Goal: Check status

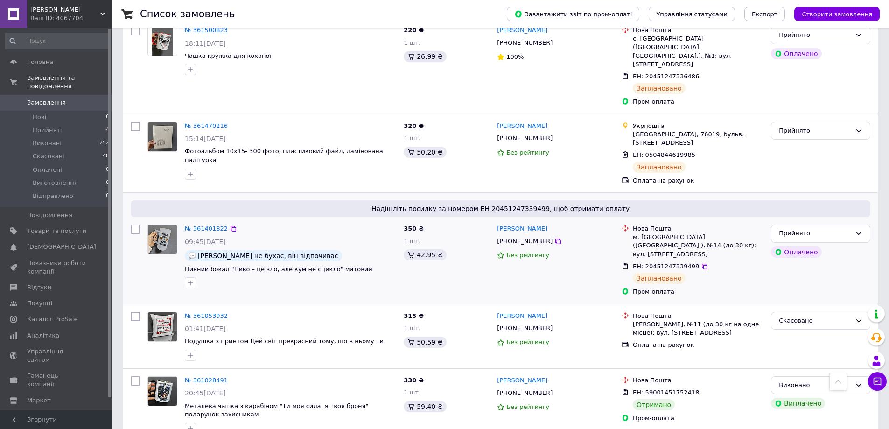
scroll to position [233, 0]
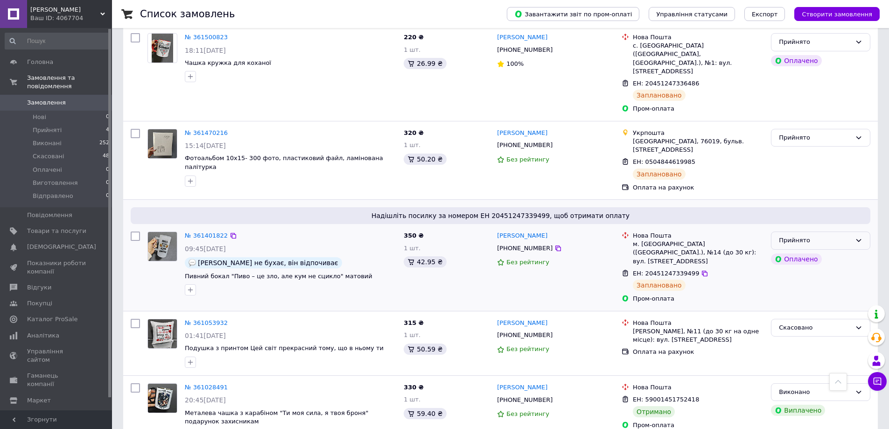
click at [809, 236] on div "Прийнято" at bounding box center [815, 241] width 72 height 10
click at [793, 252] on li "Виконано" at bounding box center [821, 260] width 99 height 17
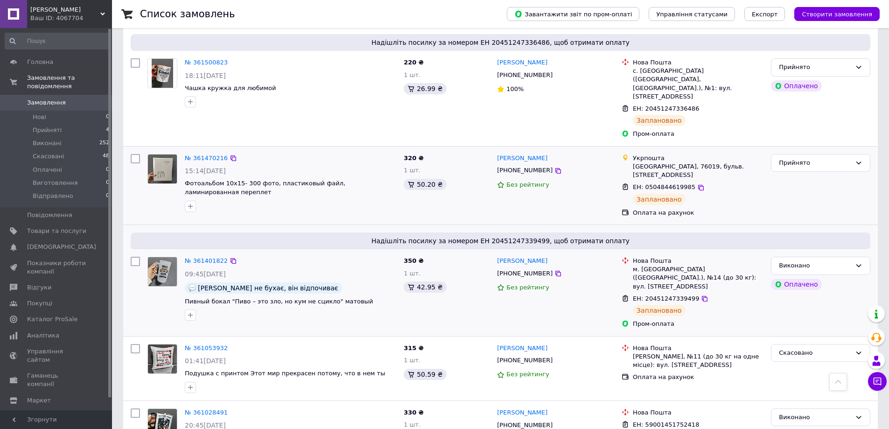
scroll to position [187, 0]
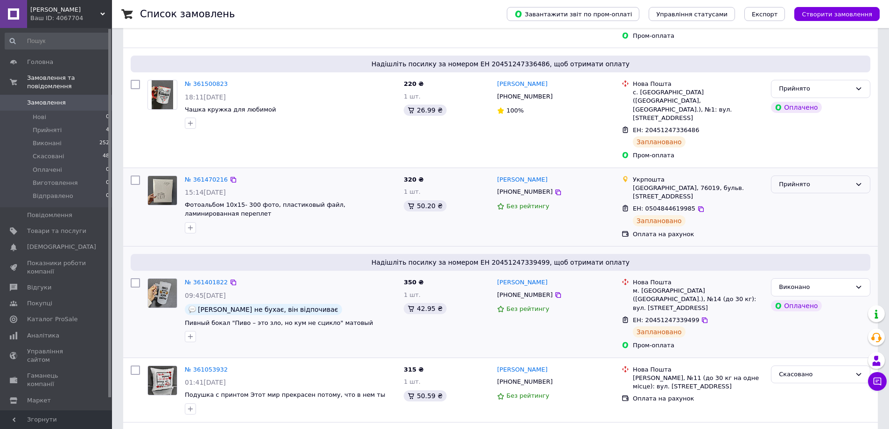
click at [799, 180] on div "Прийнято" at bounding box center [815, 185] width 72 height 10
click at [792, 195] on li "Виконано" at bounding box center [821, 203] width 99 height 17
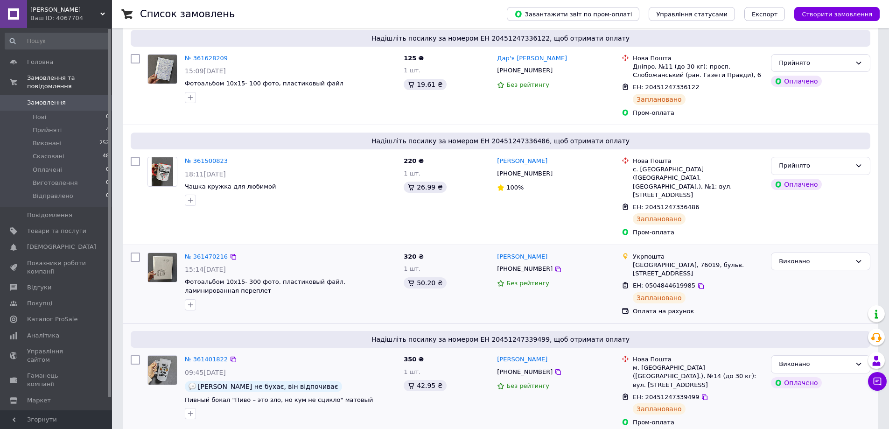
scroll to position [93, 0]
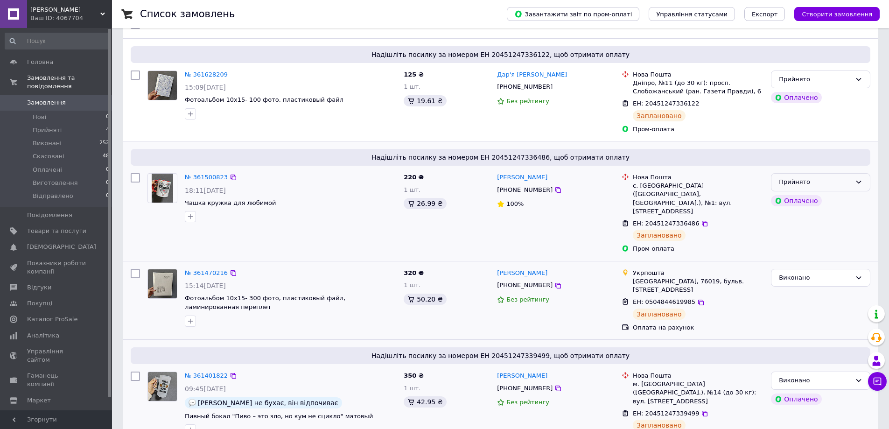
click at [792, 179] on div "Прийнято" at bounding box center [815, 182] width 72 height 10
click at [790, 202] on li "Виконано" at bounding box center [821, 201] width 99 height 17
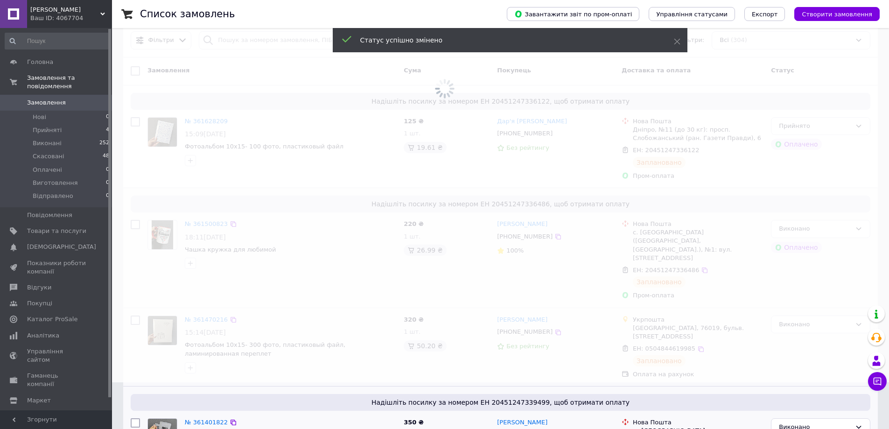
scroll to position [0, 0]
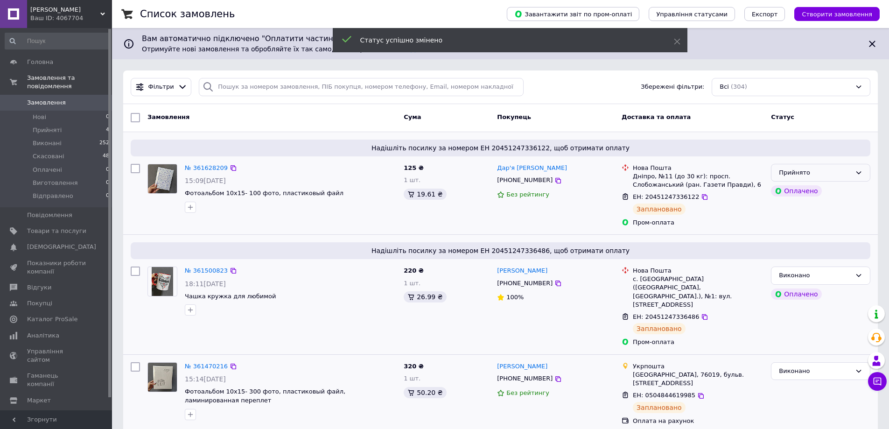
click at [826, 175] on div "Прийнято" at bounding box center [815, 173] width 72 height 10
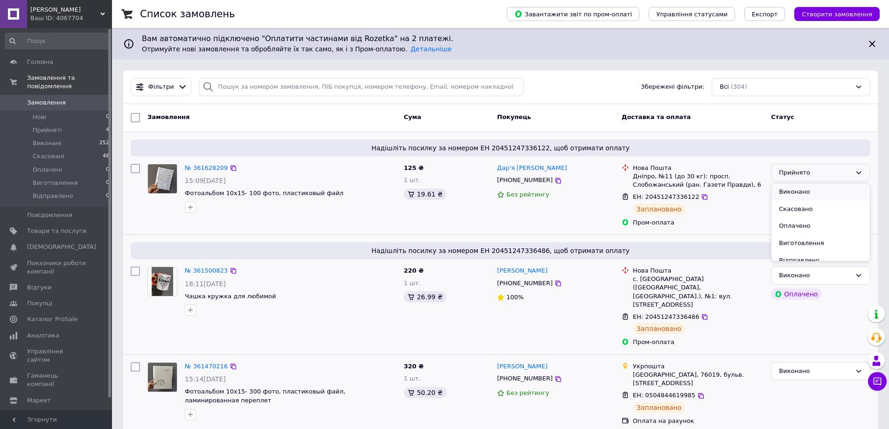
click at [788, 195] on li "Виконано" at bounding box center [821, 191] width 99 height 17
click at [40, 126] on span "Прийняті" at bounding box center [47, 130] width 29 height 8
